Goal: Task Accomplishment & Management: Manage account settings

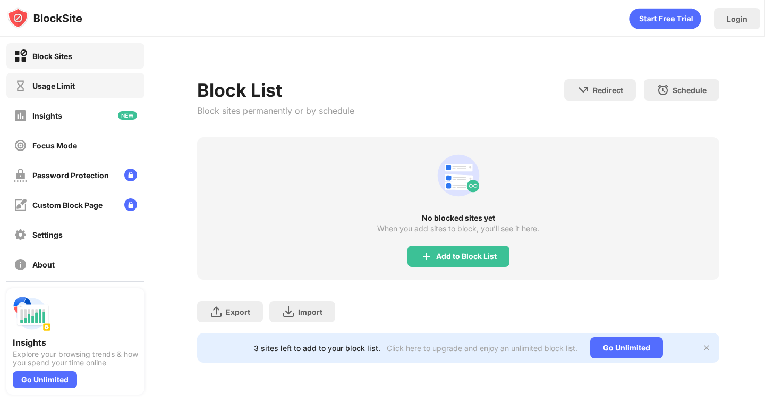
click at [74, 94] on div "Usage Limit" at bounding box center [75, 86] width 138 height 26
